Goal: Information Seeking & Learning: Learn about a topic

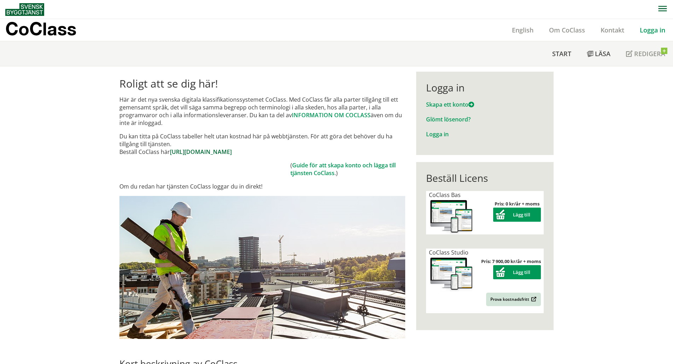
click at [232, 154] on link "[URL][DOMAIN_NAME]" at bounding box center [201, 152] width 62 height 8
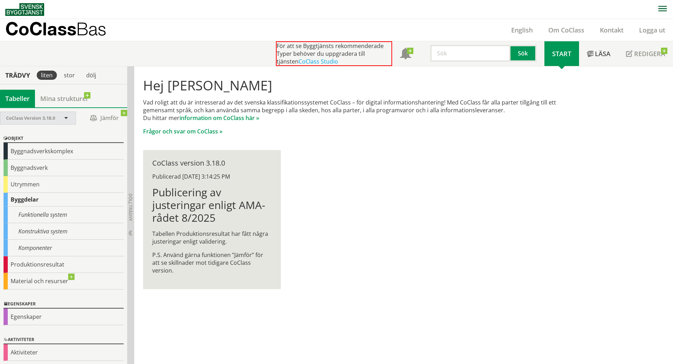
click at [36, 118] on span "CoClass Version 3.18.0" at bounding box center [30, 118] width 49 height 6
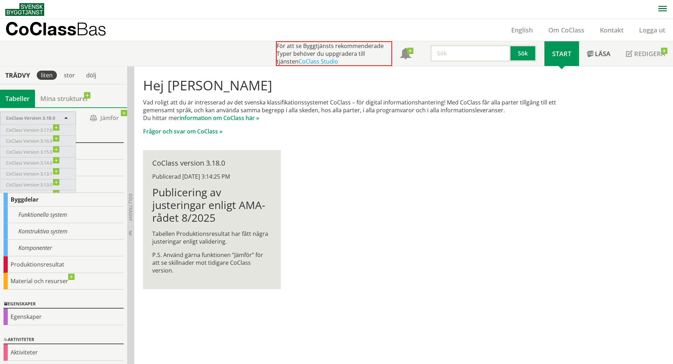
click at [476, 58] on input "text" at bounding box center [470, 53] width 80 height 17
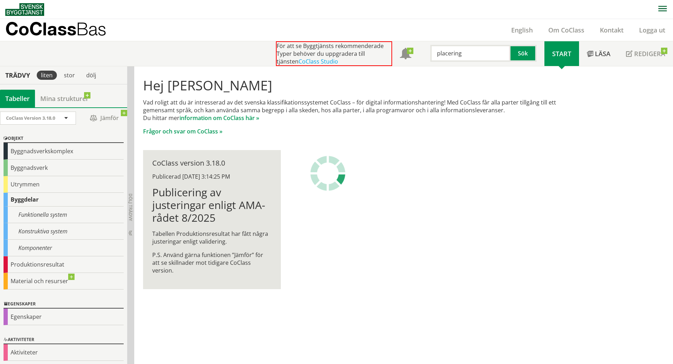
type input "placering"
click at [475, 53] on input "placering" at bounding box center [470, 53] width 80 height 17
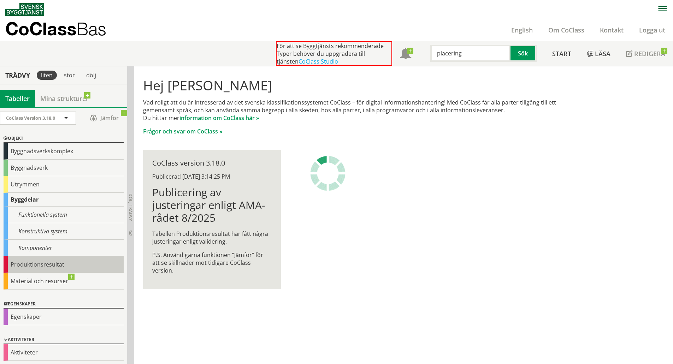
click at [46, 261] on div "Produktionsresultat" at bounding box center [64, 265] width 120 height 17
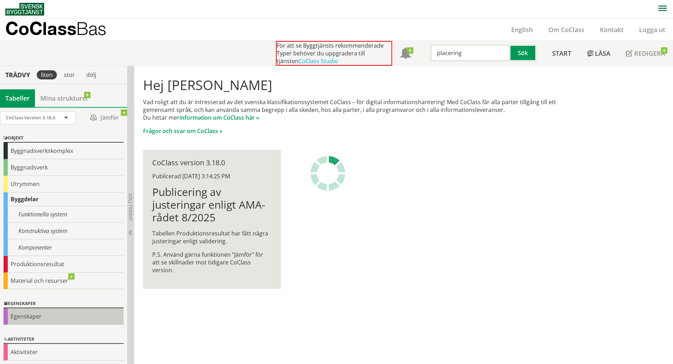
click at [39, 317] on div "Egenskaper" at bounding box center [64, 316] width 120 height 17
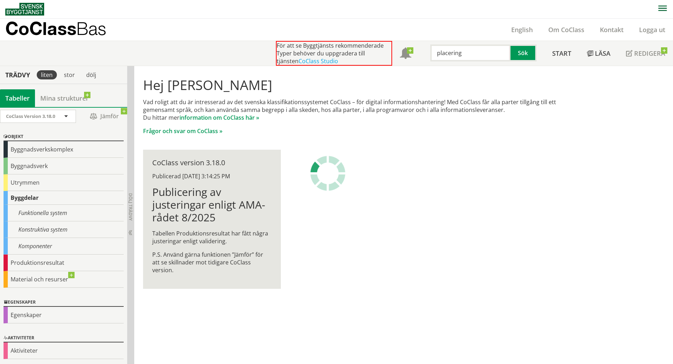
scroll to position [2, 0]
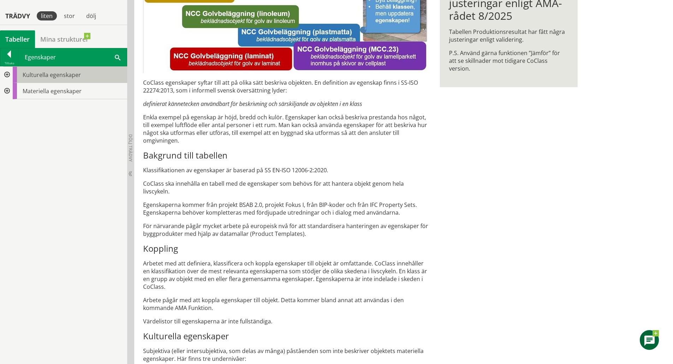
scroll to position [142, 0]
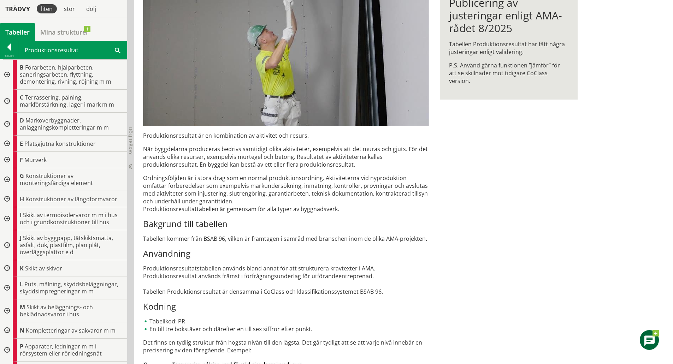
click at [118, 49] on span at bounding box center [118, 49] width 6 height 7
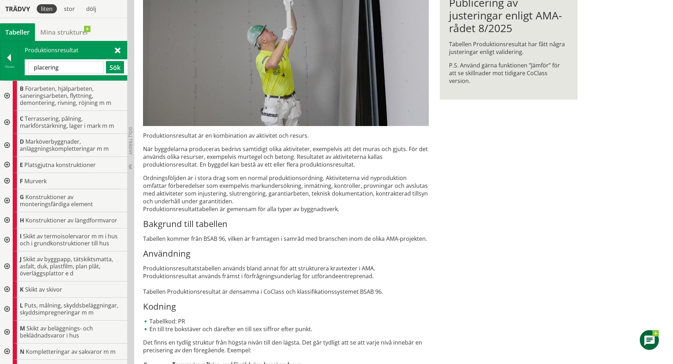
type input "placering"
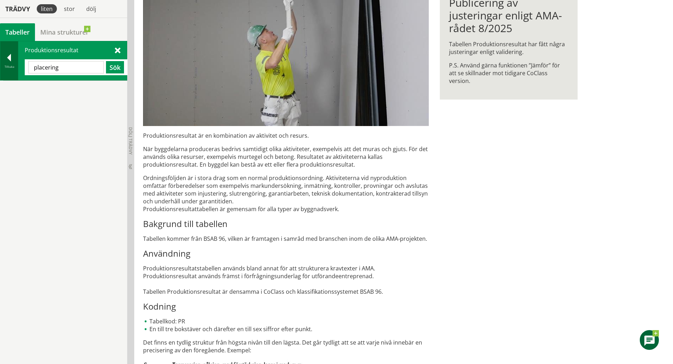
click at [7, 58] on div at bounding box center [9, 59] width 18 height 10
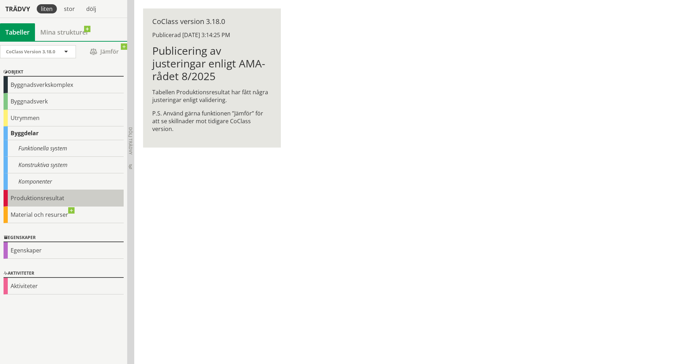
click at [45, 204] on div "Produktionsresultat" at bounding box center [64, 198] width 120 height 17
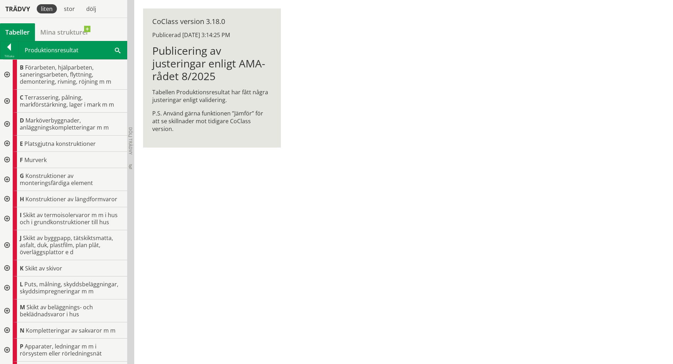
click at [34, 250] on span "Skikt av byggpapp, tätskiktsmatta, asfalt, duk, plastfilm, plan plåt, överläggs…" at bounding box center [66, 245] width 93 height 22
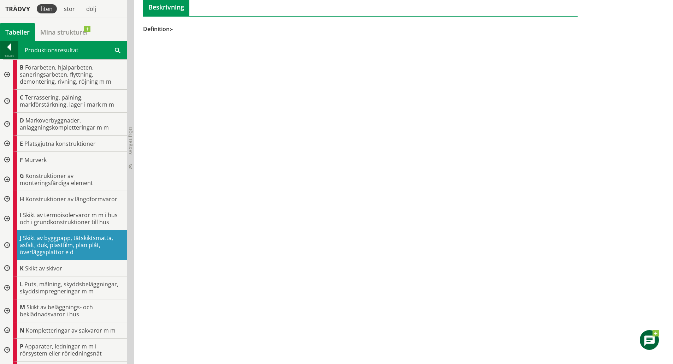
click at [10, 50] on div at bounding box center [9, 48] width 18 height 10
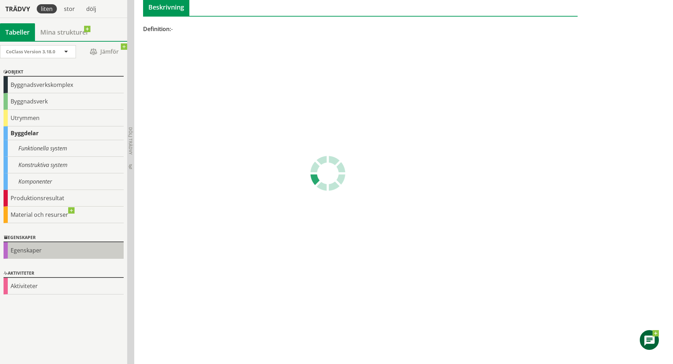
click at [18, 252] on div "Egenskaper" at bounding box center [64, 250] width 120 height 17
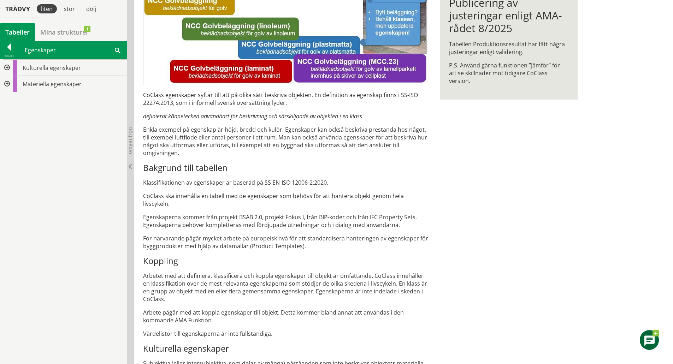
click at [6, 67] on div at bounding box center [6, 68] width 13 height 16
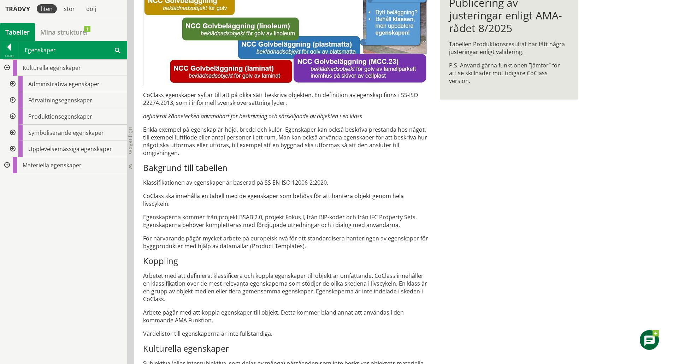
click at [5, 165] on div at bounding box center [6, 165] width 13 height 16
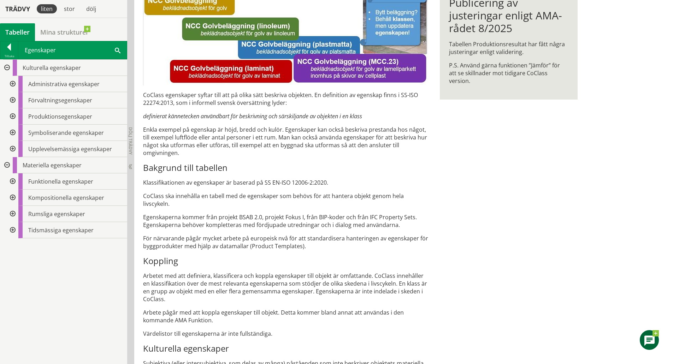
click at [11, 213] on div at bounding box center [12, 214] width 13 height 16
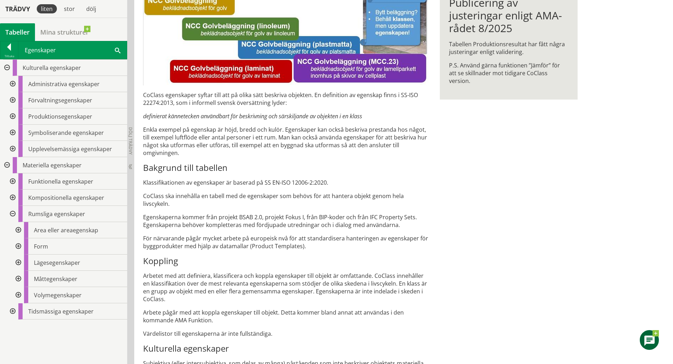
click at [12, 312] on div at bounding box center [12, 311] width 13 height 16
click at [11, 198] on div at bounding box center [12, 198] width 13 height 16
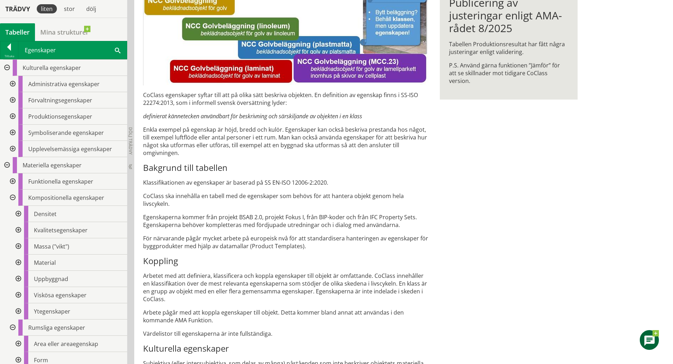
click at [13, 184] on div at bounding box center [12, 181] width 13 height 16
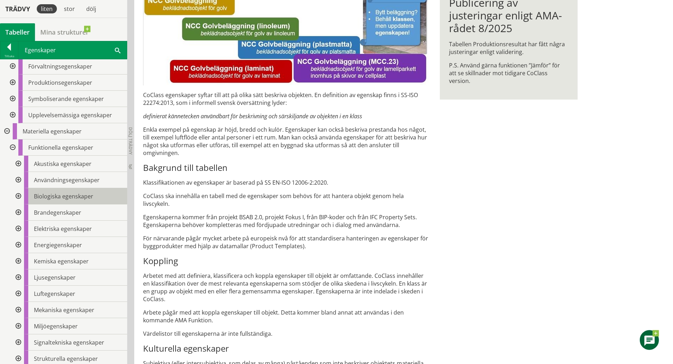
scroll to position [35, 0]
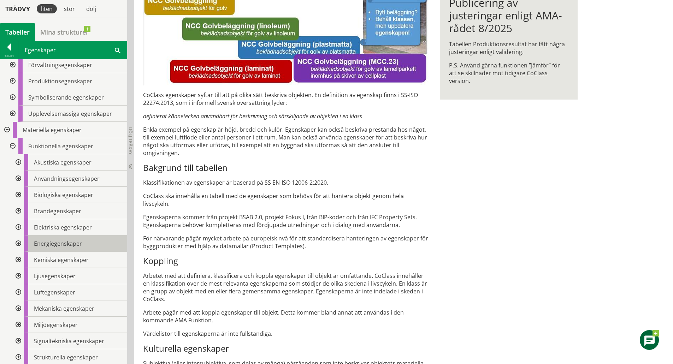
click at [67, 246] on span "Energiegenskaper" at bounding box center [58, 244] width 48 height 8
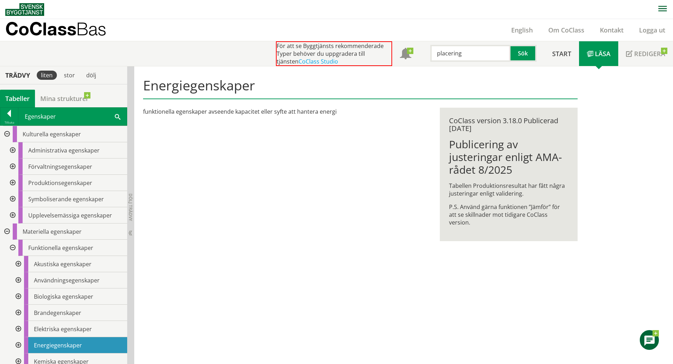
click at [14, 149] on div at bounding box center [12, 150] width 13 height 16
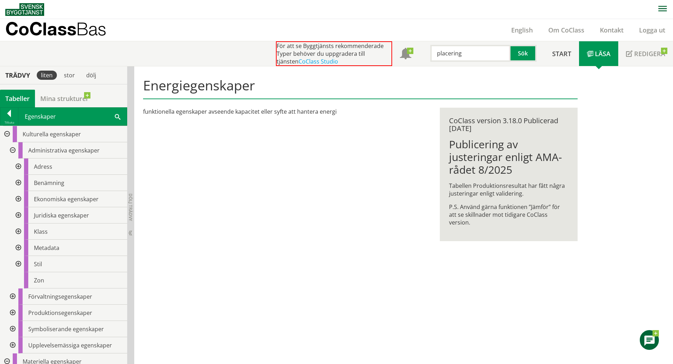
click at [20, 200] on div at bounding box center [17, 199] width 13 height 16
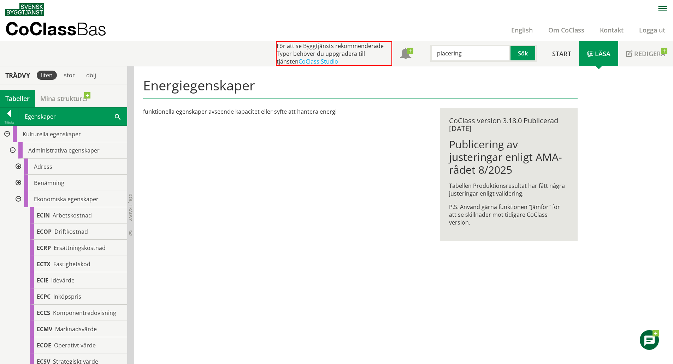
click at [19, 200] on div at bounding box center [17, 199] width 13 height 16
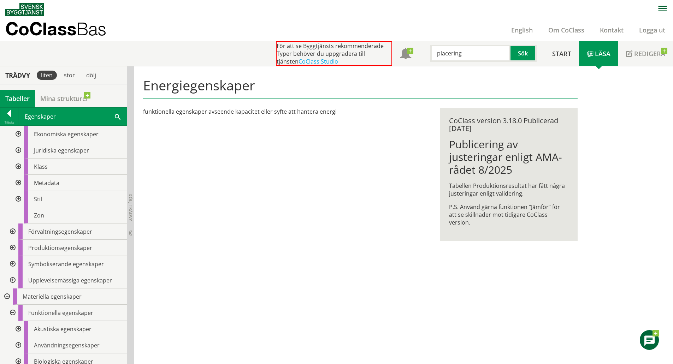
scroll to position [71, 0]
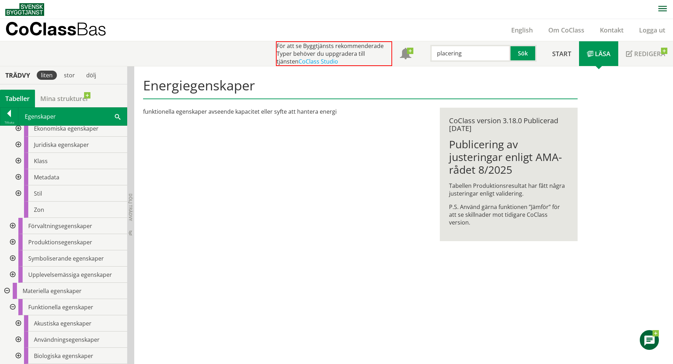
click at [14, 227] on div at bounding box center [12, 226] width 13 height 16
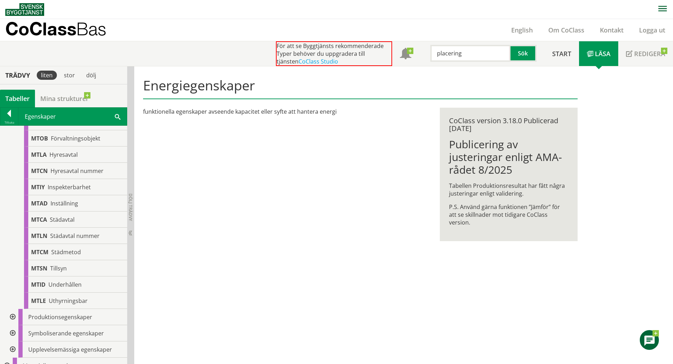
scroll to position [283, 0]
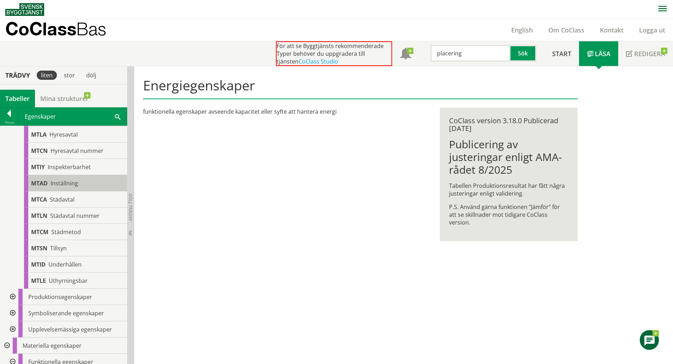
click at [35, 185] on span "MTAD" at bounding box center [39, 183] width 17 height 8
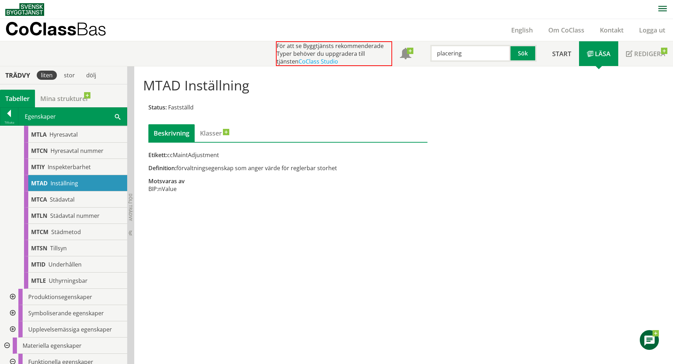
drag, startPoint x: 482, startPoint y: 57, endPoint x: 449, endPoint y: 57, distance: 32.2
click at [449, 57] on input "placering" at bounding box center [470, 53] width 80 height 17
click at [13, 296] on div at bounding box center [12, 297] width 13 height 16
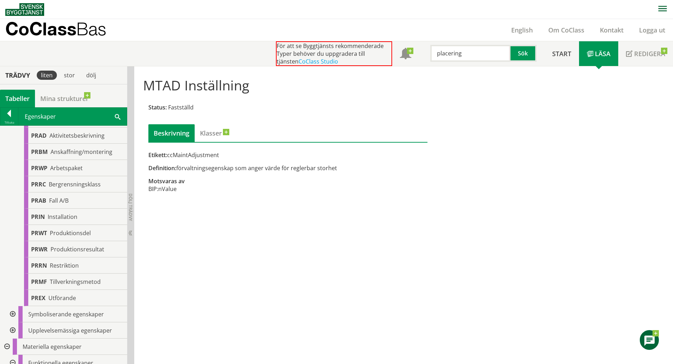
scroll to position [495, 0]
click at [44, 212] on span "PRIN" at bounding box center [38, 215] width 14 height 8
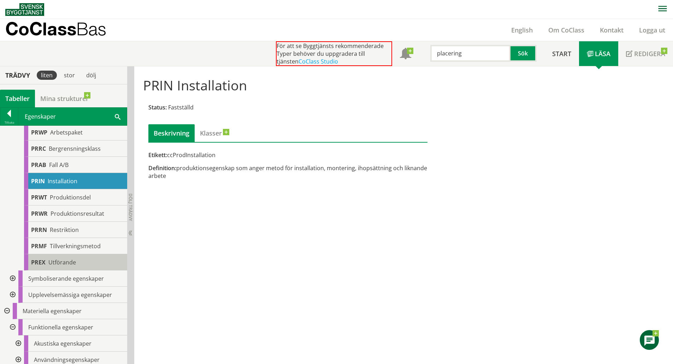
scroll to position [530, 0]
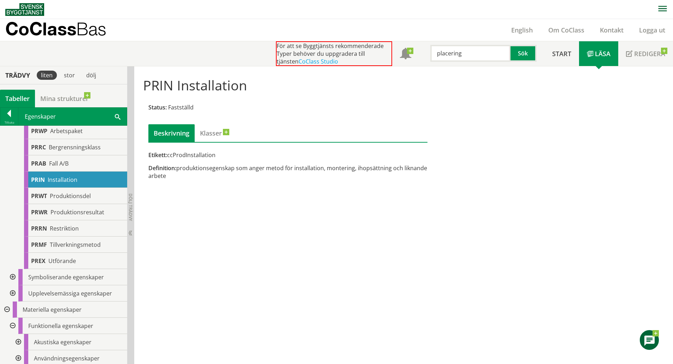
click at [12, 276] on div at bounding box center [12, 277] width 13 height 16
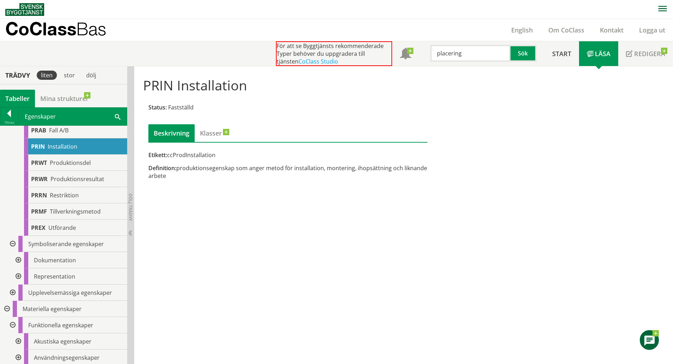
scroll to position [565, 0]
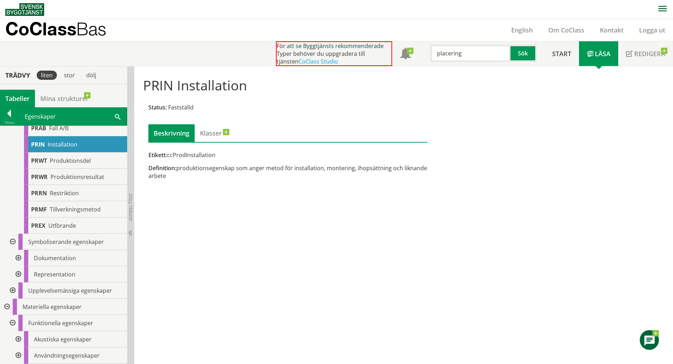
click at [12, 288] on div at bounding box center [12, 291] width 13 height 16
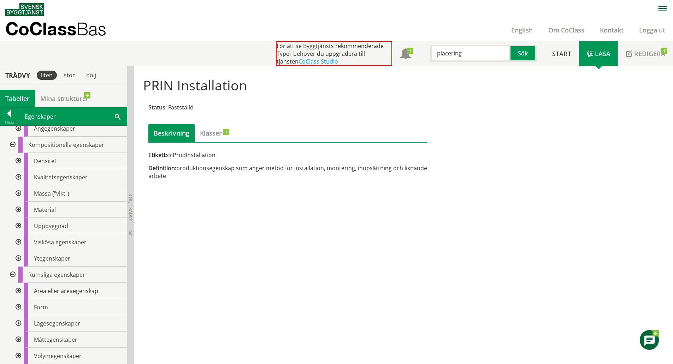
scroll to position [1060, 0]
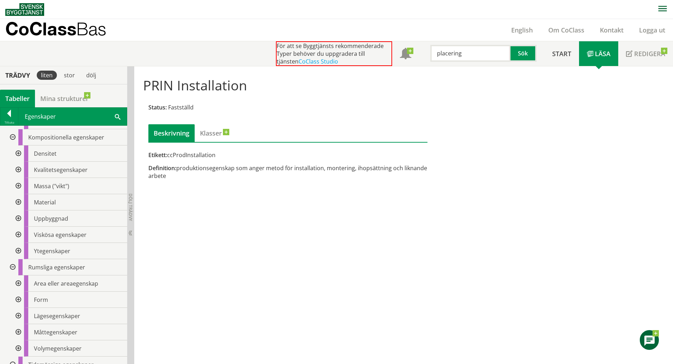
click at [16, 283] on div at bounding box center [17, 284] width 13 height 16
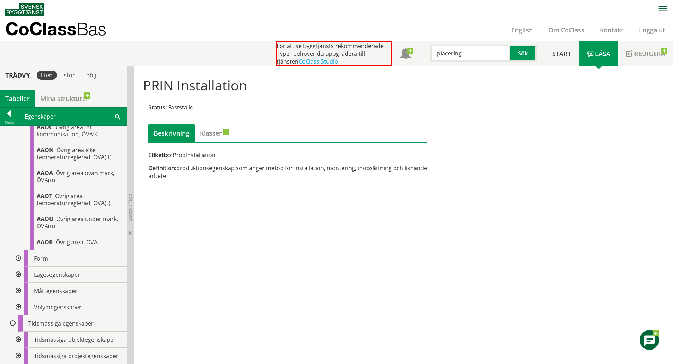
scroll to position [2297, 0]
click at [18, 267] on div at bounding box center [17, 258] width 13 height 16
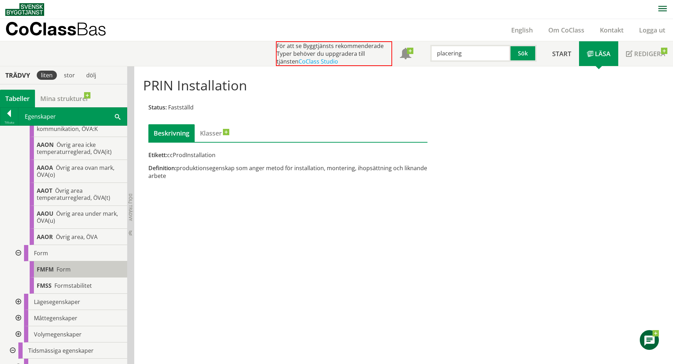
click at [41, 273] on span "FMFM" at bounding box center [45, 270] width 17 height 8
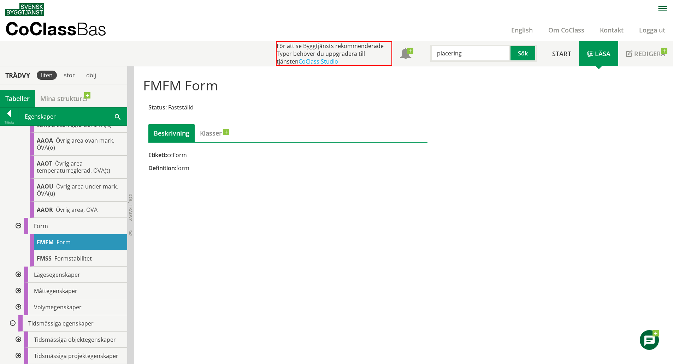
scroll to position [2332, 0]
click at [19, 283] on div at bounding box center [17, 275] width 13 height 16
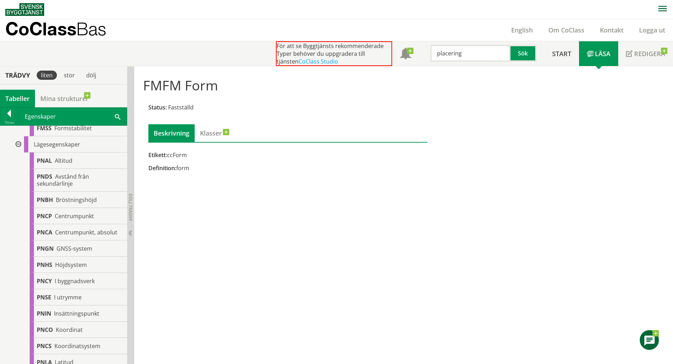
scroll to position [2473, 0]
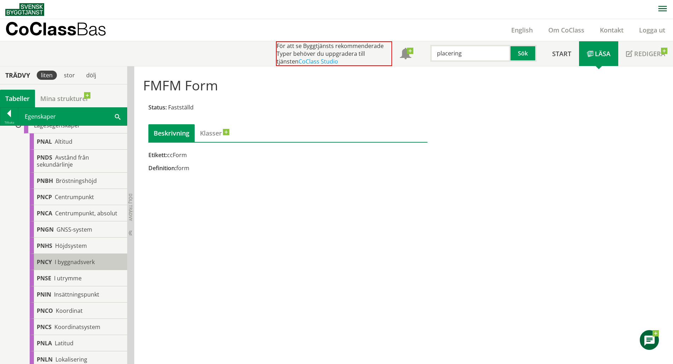
click at [48, 266] on span "PNCY" at bounding box center [44, 262] width 15 height 8
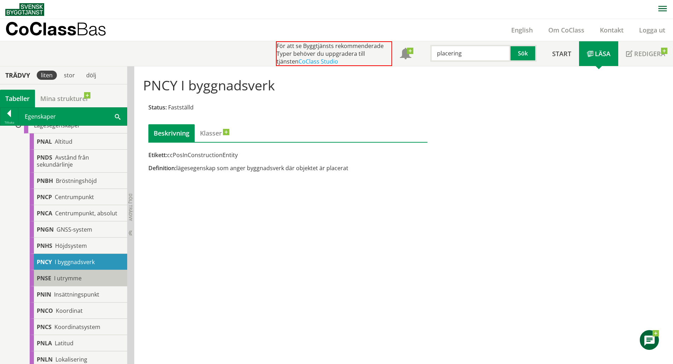
click at [51, 287] on div "PNSE I utrymme" at bounding box center [79, 278] width 98 height 16
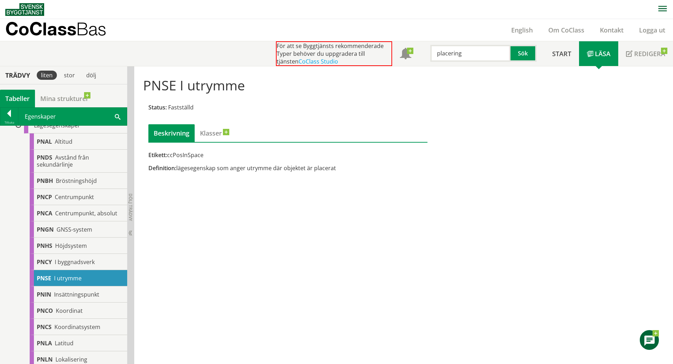
drag, startPoint x: 207, startPoint y: 154, endPoint x: 169, endPoint y: 154, distance: 38.2
click at [169, 154] on div "Etikett: ccPosInSpace" at bounding box center [287, 155] width 279 height 8
click at [89, 299] on span "Insättningspunkt" at bounding box center [76, 295] width 45 height 8
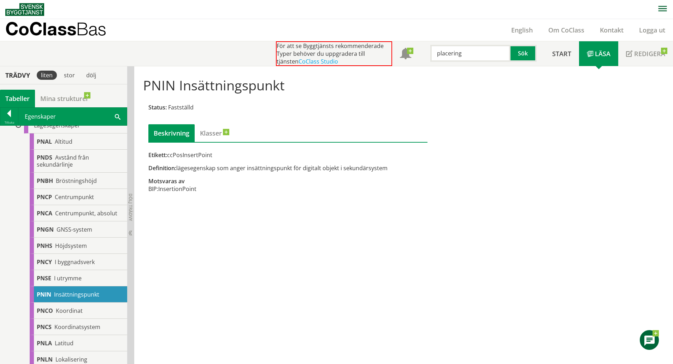
click at [465, 330] on div "PNIN Insättningspunkt Status: Fastställd Beskrivning Klasser Etikett: ccPosInse…" at bounding box center [403, 215] width 539 height 298
